Goal: Check status: Check status

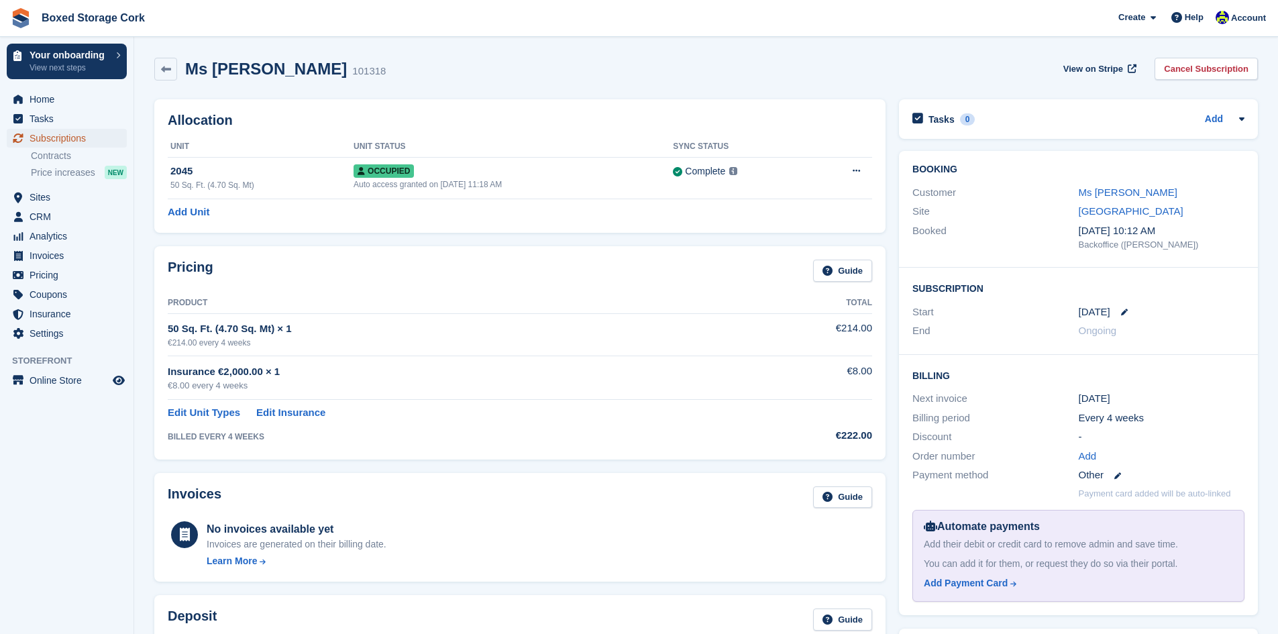
click at [84, 138] on span "Subscriptions" at bounding box center [70, 138] width 80 height 19
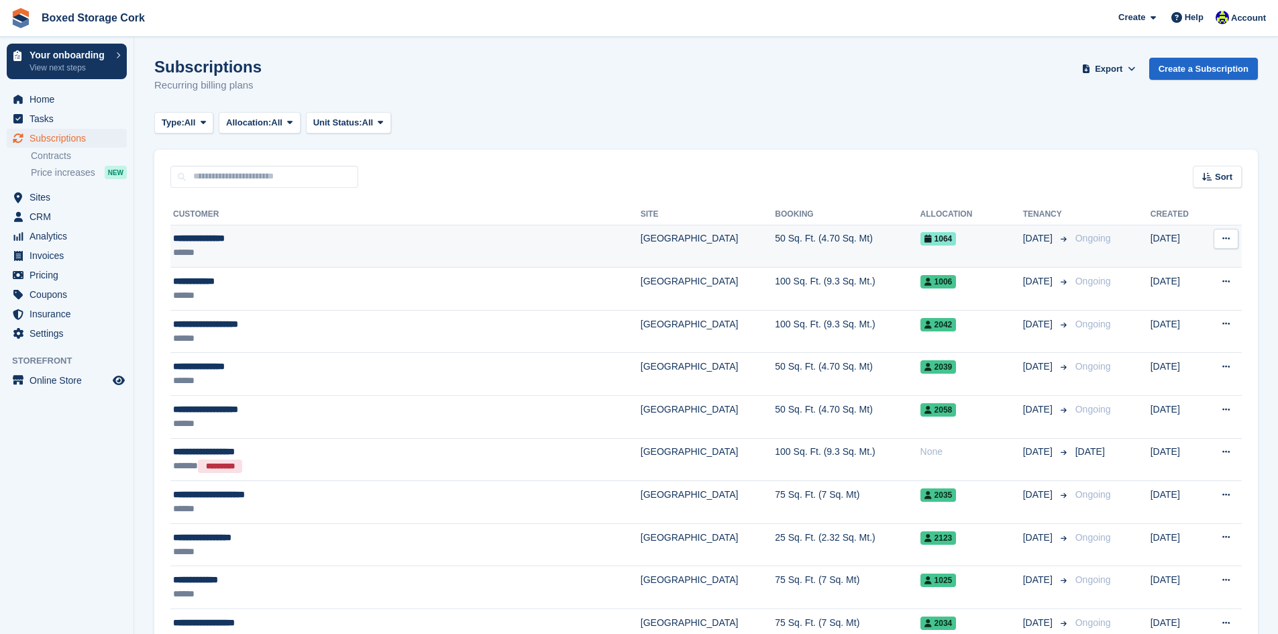
click at [247, 234] on div "**********" at bounding box center [342, 238] width 339 height 14
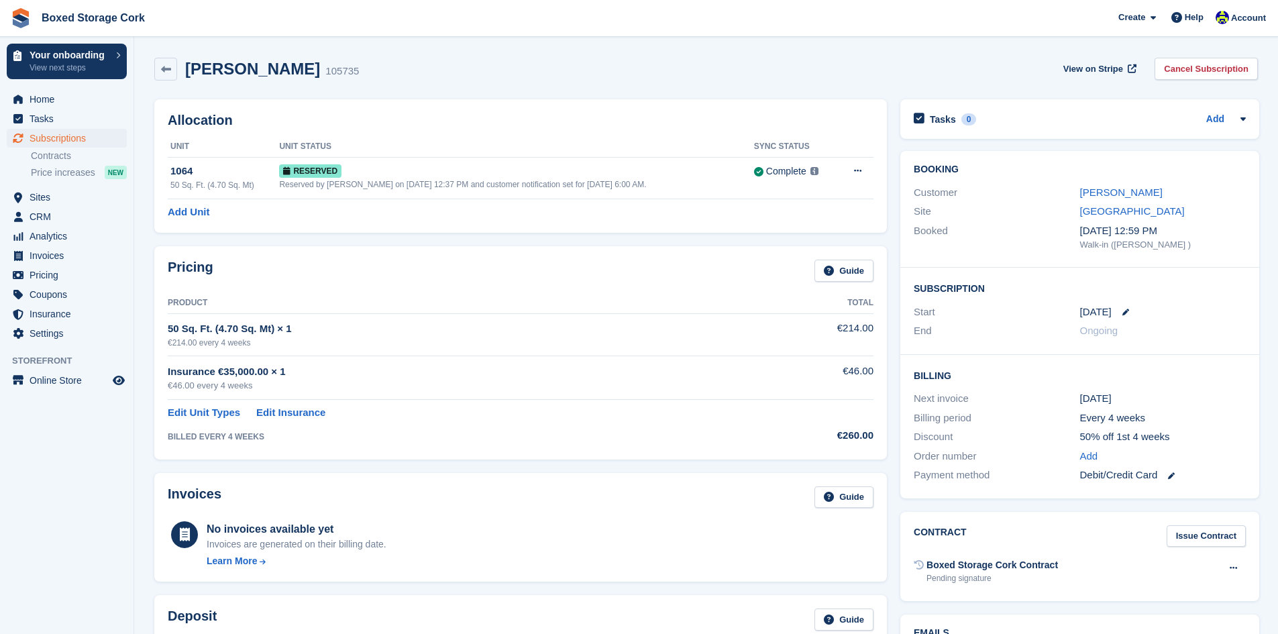
scroll to position [134, 0]
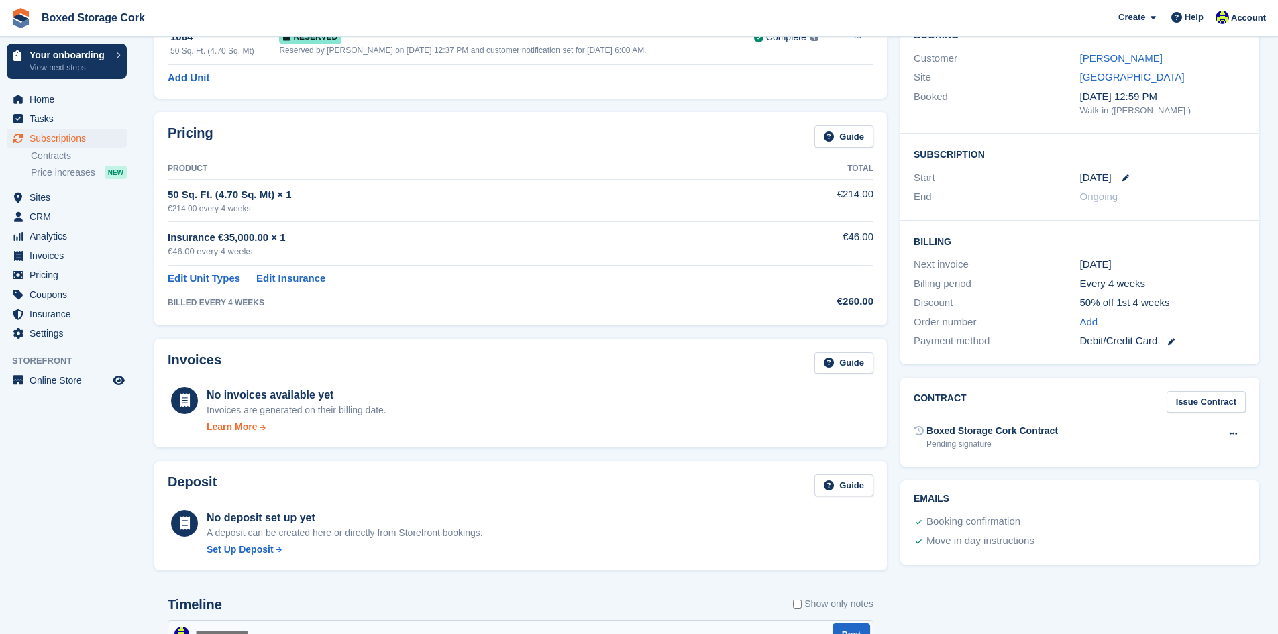
click at [260, 428] on icon at bounding box center [262, 427] width 9 height 7
